Goal: Register for event/course

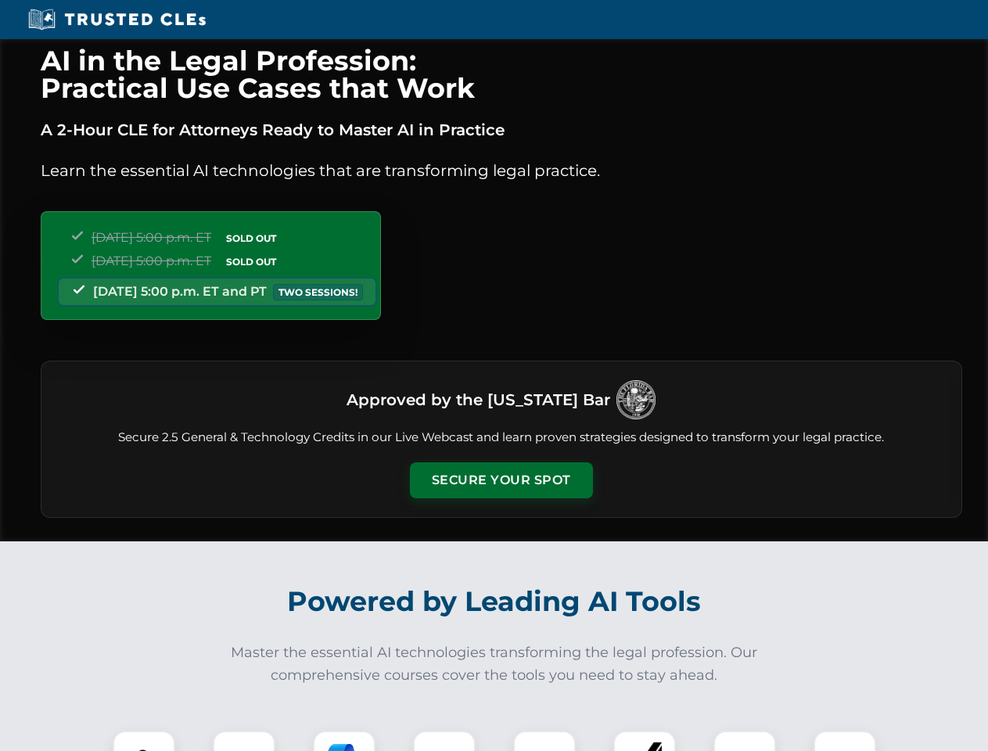
click at [500, 480] on button "Secure Your Spot" at bounding box center [501, 480] width 183 height 36
click at [144, 741] on img at bounding box center [143, 761] width 45 height 45
